Goal: Find specific page/section: Find specific page/section

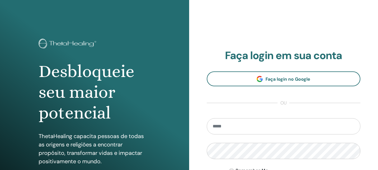
scroll to position [99, 0]
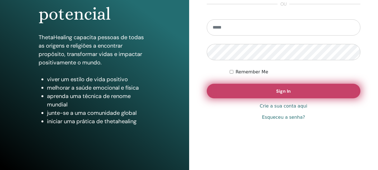
type input "**********"
click at [280, 95] on button "Sign In" at bounding box center [284, 91] width 154 height 15
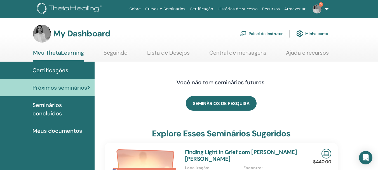
click at [260, 35] on link "Painel do instrutor" at bounding box center [261, 33] width 43 height 12
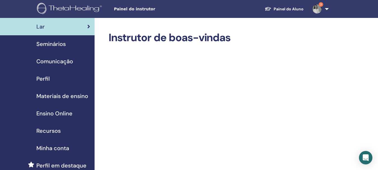
click at [50, 45] on span "Seminários" at bounding box center [50, 44] width 29 height 8
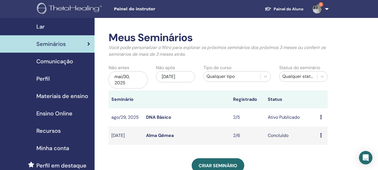
scroll to position [28, 0]
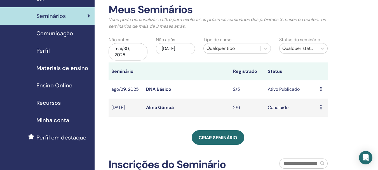
click at [162, 88] on link "DNA Básico" at bounding box center [158, 89] width 25 height 6
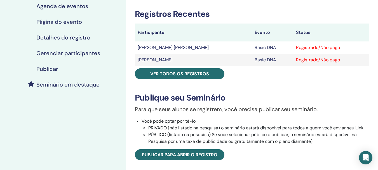
scroll to position [56, 0]
